Goal: Book appointment/travel/reservation

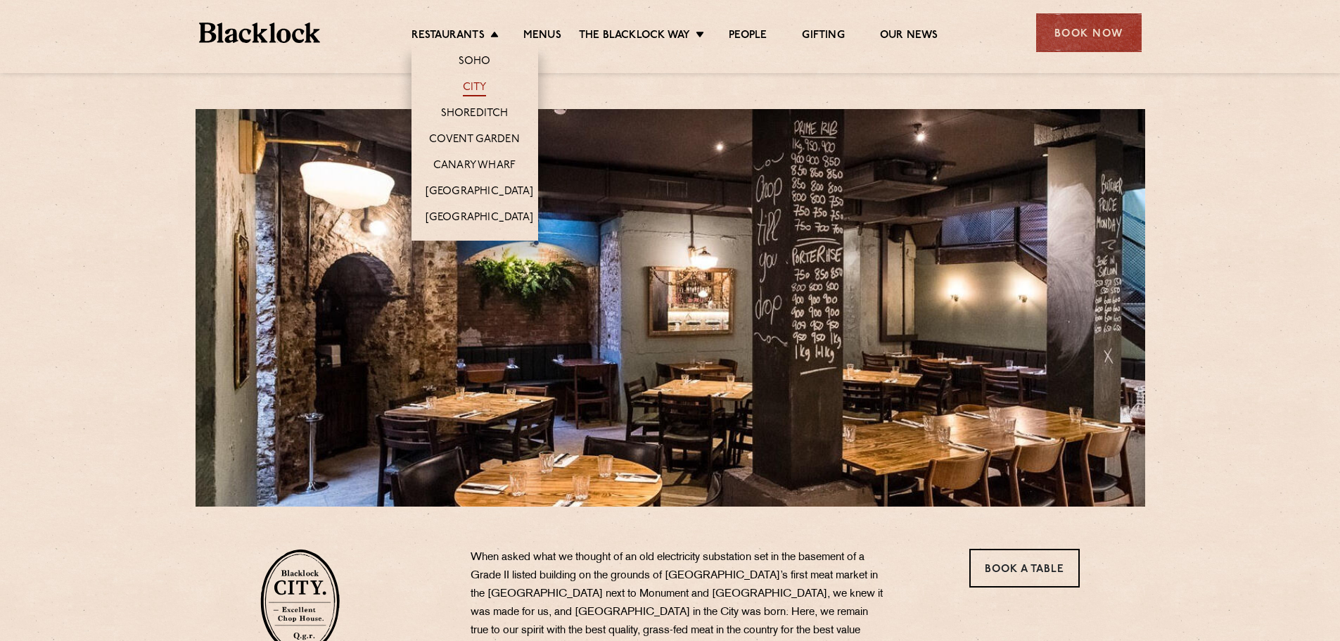
click at [470, 92] on link "City" at bounding box center [475, 88] width 24 height 15
click at [455, 37] on link "Restaurants" at bounding box center [447, 36] width 73 height 15
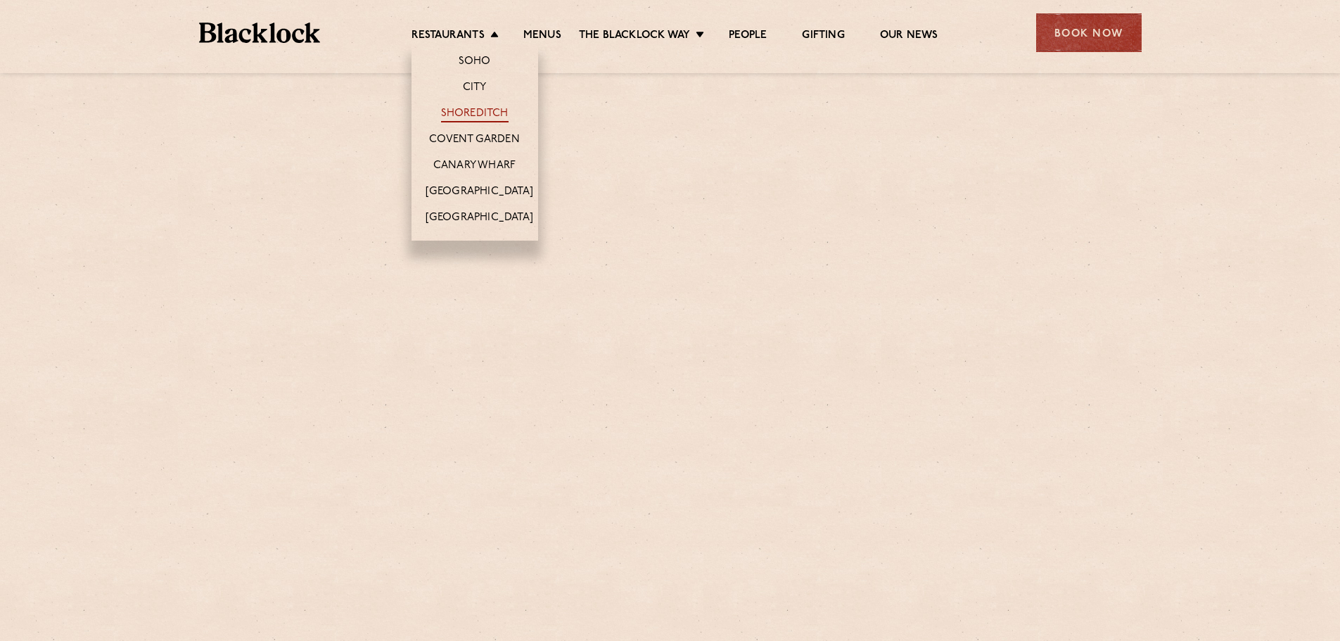
click at [475, 110] on link "Shoreditch" at bounding box center [475, 114] width 68 height 15
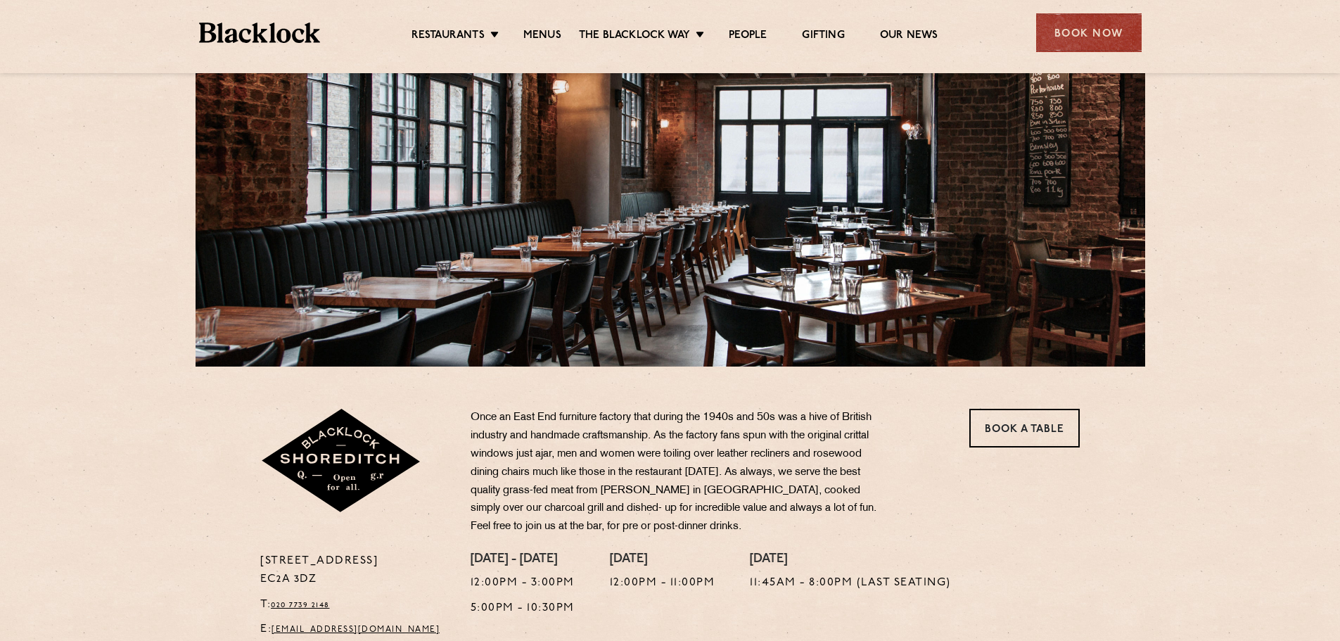
scroll to position [141, 0]
drag, startPoint x: 322, startPoint y: 576, endPoint x: 230, endPoint y: 587, distance: 92.8
click at [230, 587] on section "28-30 Rivington Street EC2A 3DZ T: 020 7739 2148 E: shoreditch@theblacklock.com…" at bounding box center [670, 505] width 1340 height 279
copy p "EC2A 3DZ"
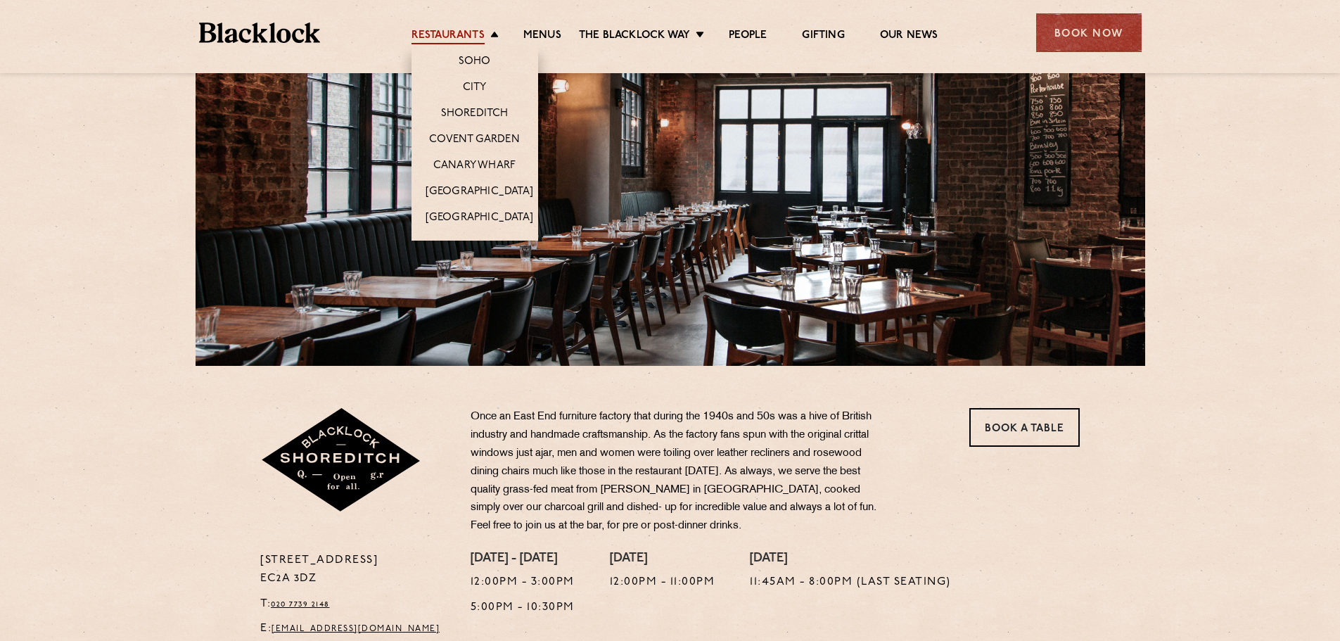
click at [449, 38] on link "Restaurants" at bounding box center [447, 36] width 73 height 15
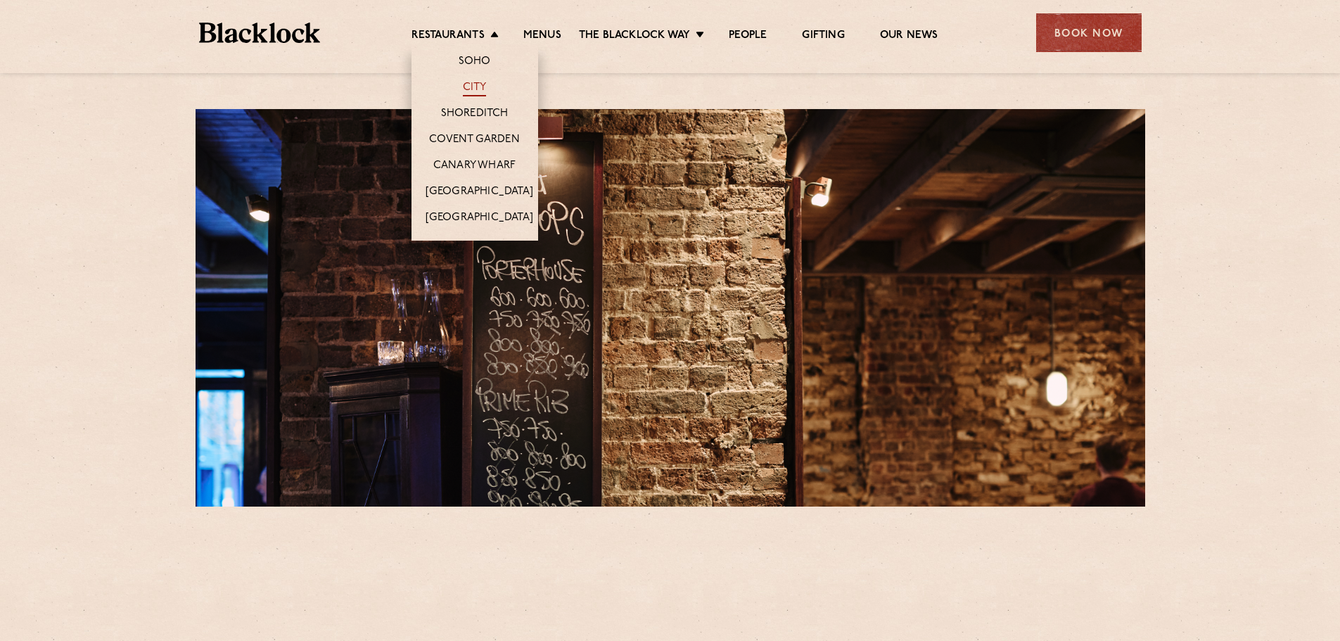
click at [463, 88] on link "City" at bounding box center [475, 88] width 24 height 15
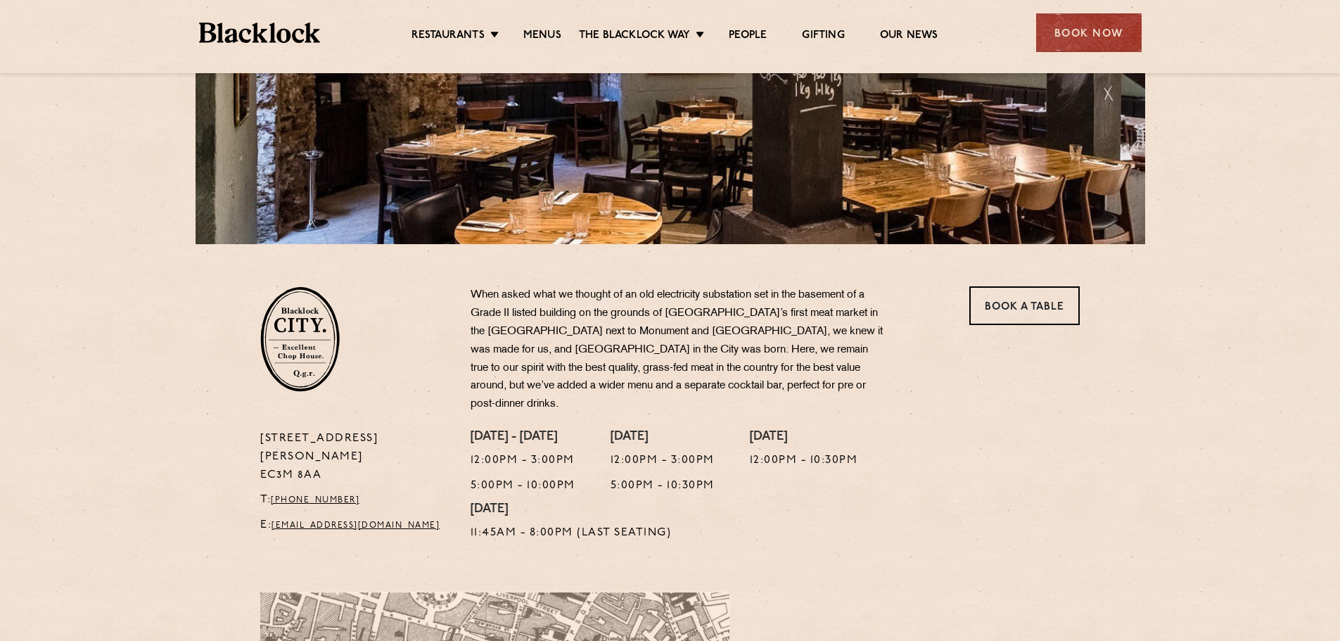
scroll to position [281, 0]
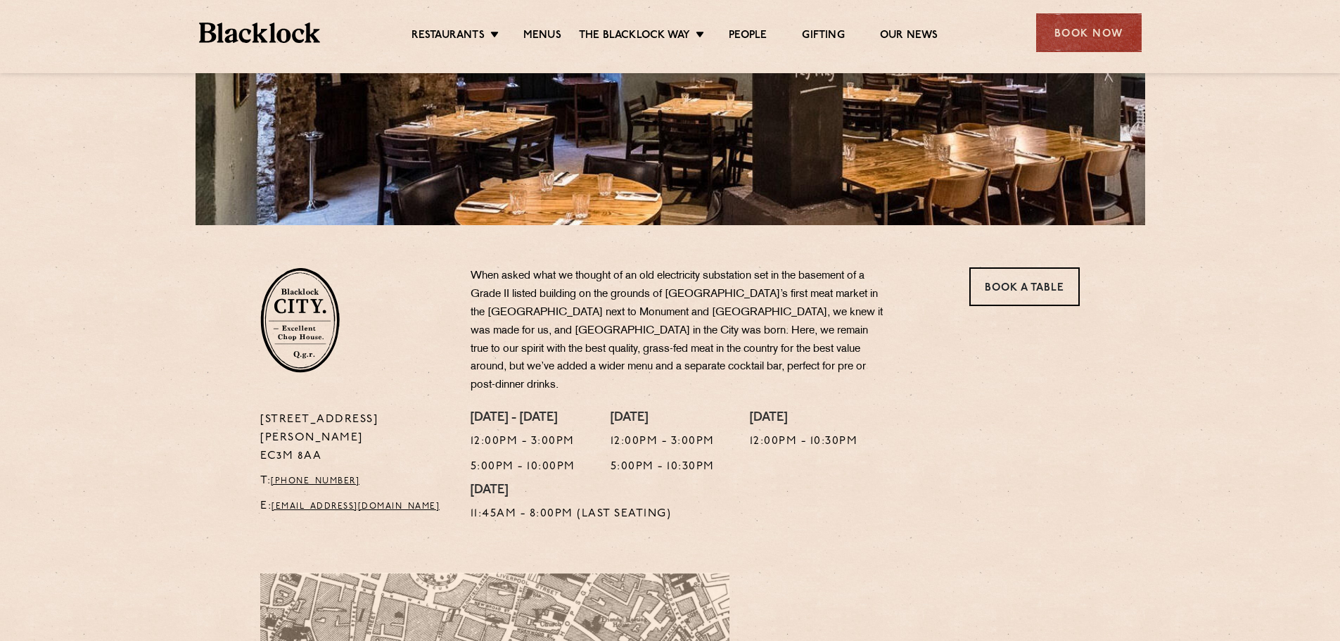
drag, startPoint x: 317, startPoint y: 423, endPoint x: 253, endPoint y: 423, distance: 64.0
click at [253, 423] on div "[STREET_ADDRESS][PERSON_NAME] T: [PHONE_NUMBER] E: [EMAIL_ADDRESS][DOMAIN_NAME]" at bounding box center [355, 471] width 210 height 120
copy p "EC3M 8AA"
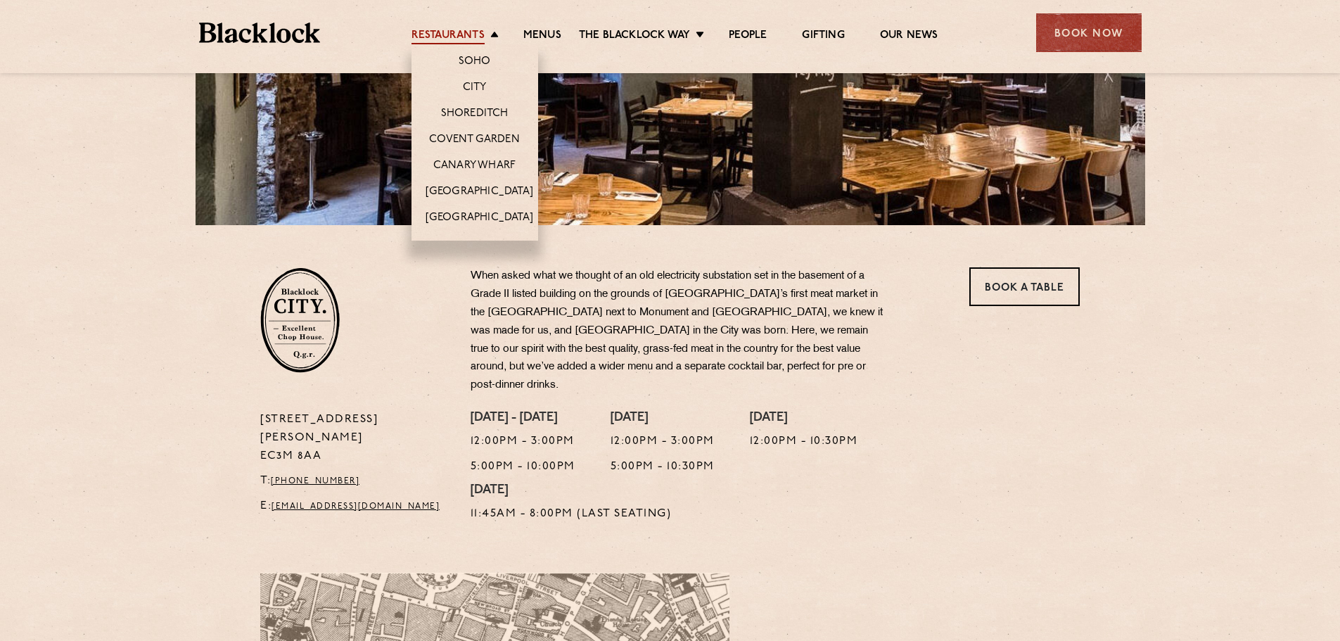
click at [451, 38] on link "Restaurants" at bounding box center [447, 36] width 73 height 15
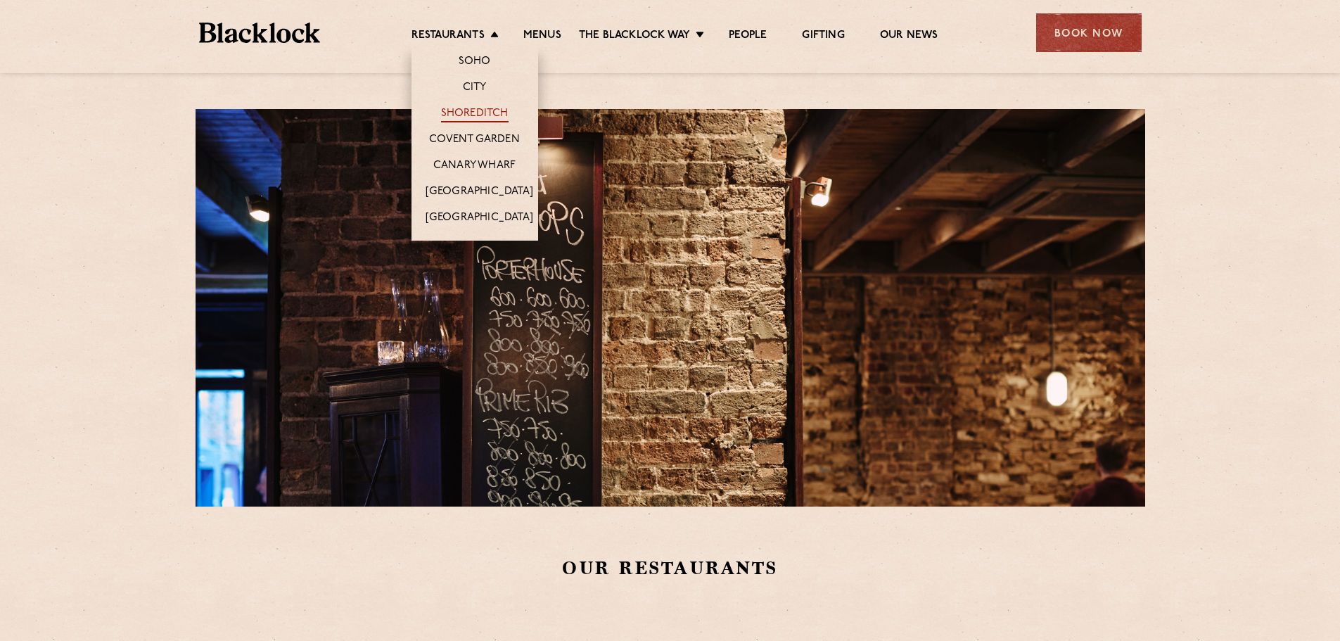
click at [475, 113] on link "Shoreditch" at bounding box center [475, 114] width 68 height 15
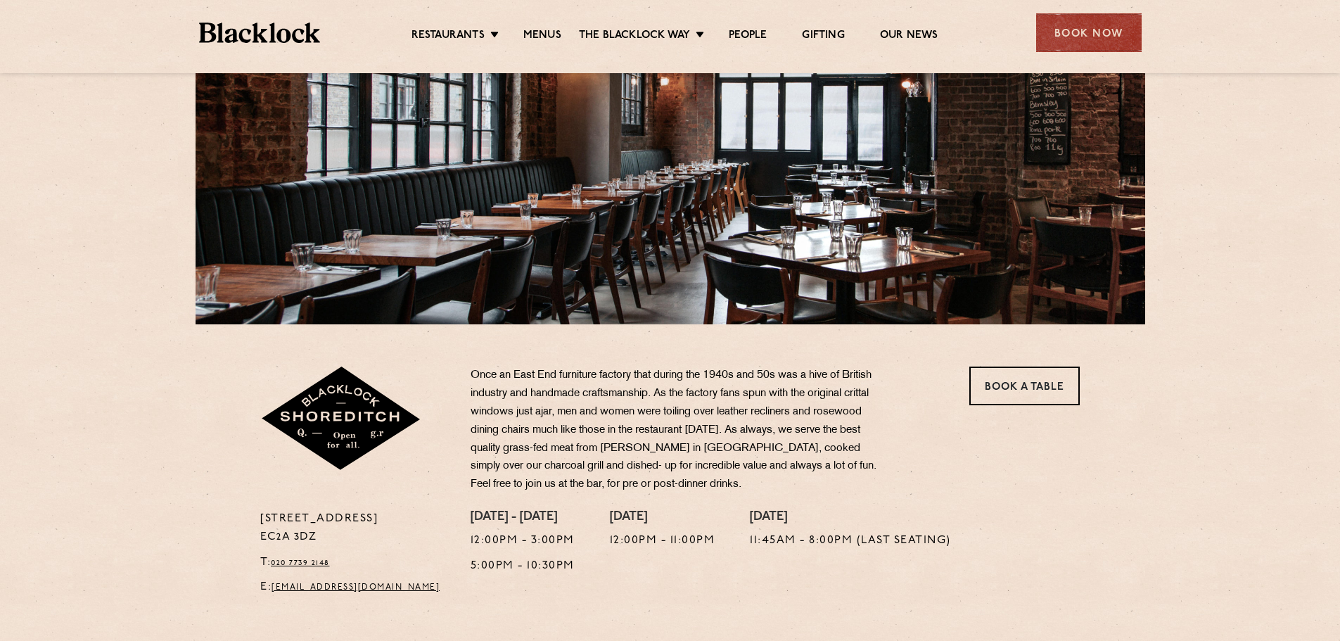
scroll to position [211, 0]
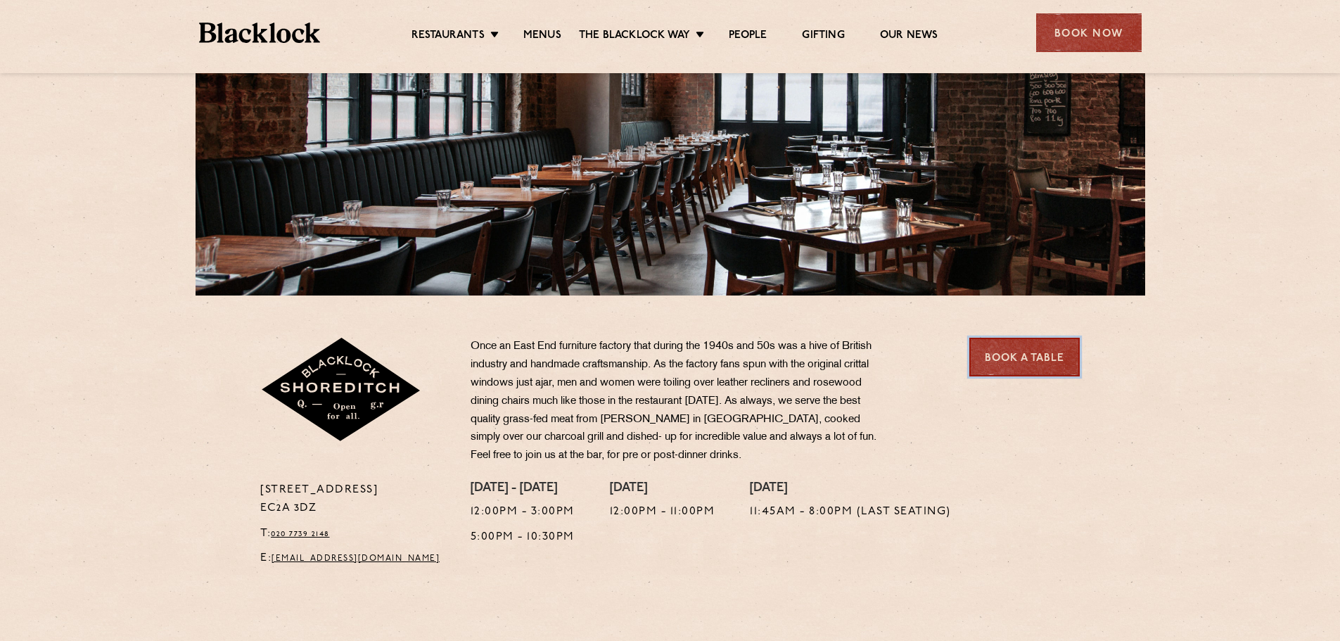
click at [1023, 361] on link "Book a Table" at bounding box center [1024, 357] width 110 height 39
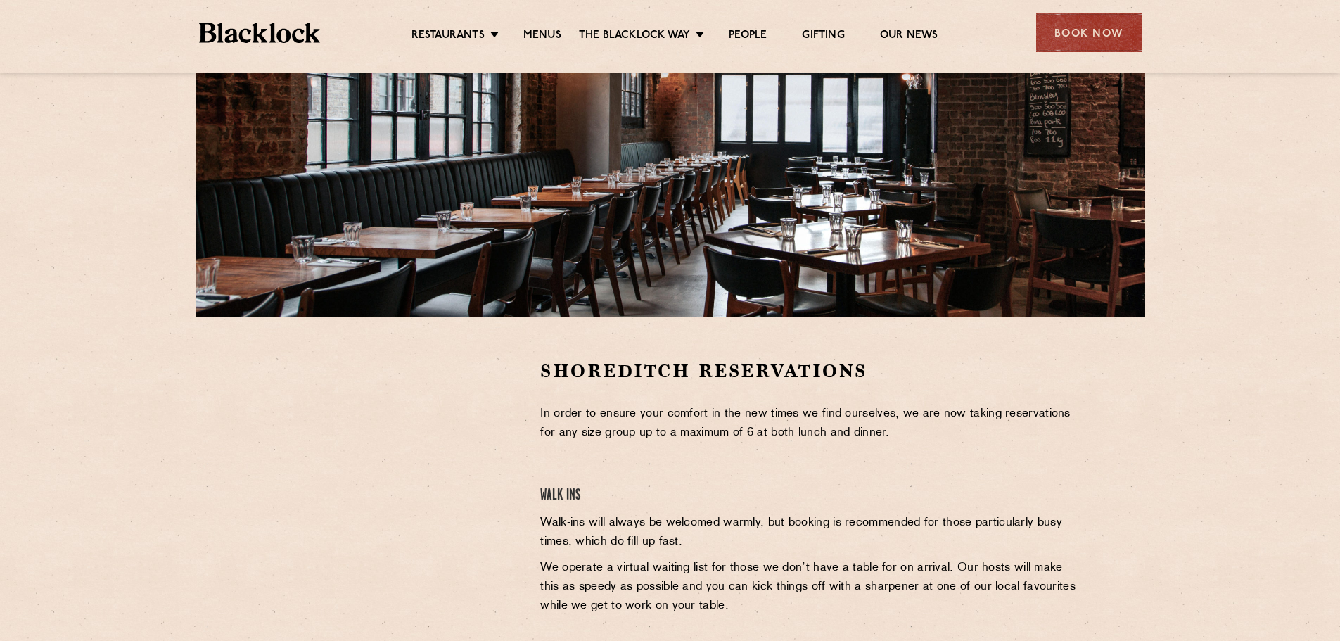
scroll to position [211, 0]
